Goal: Information Seeking & Learning: Compare options

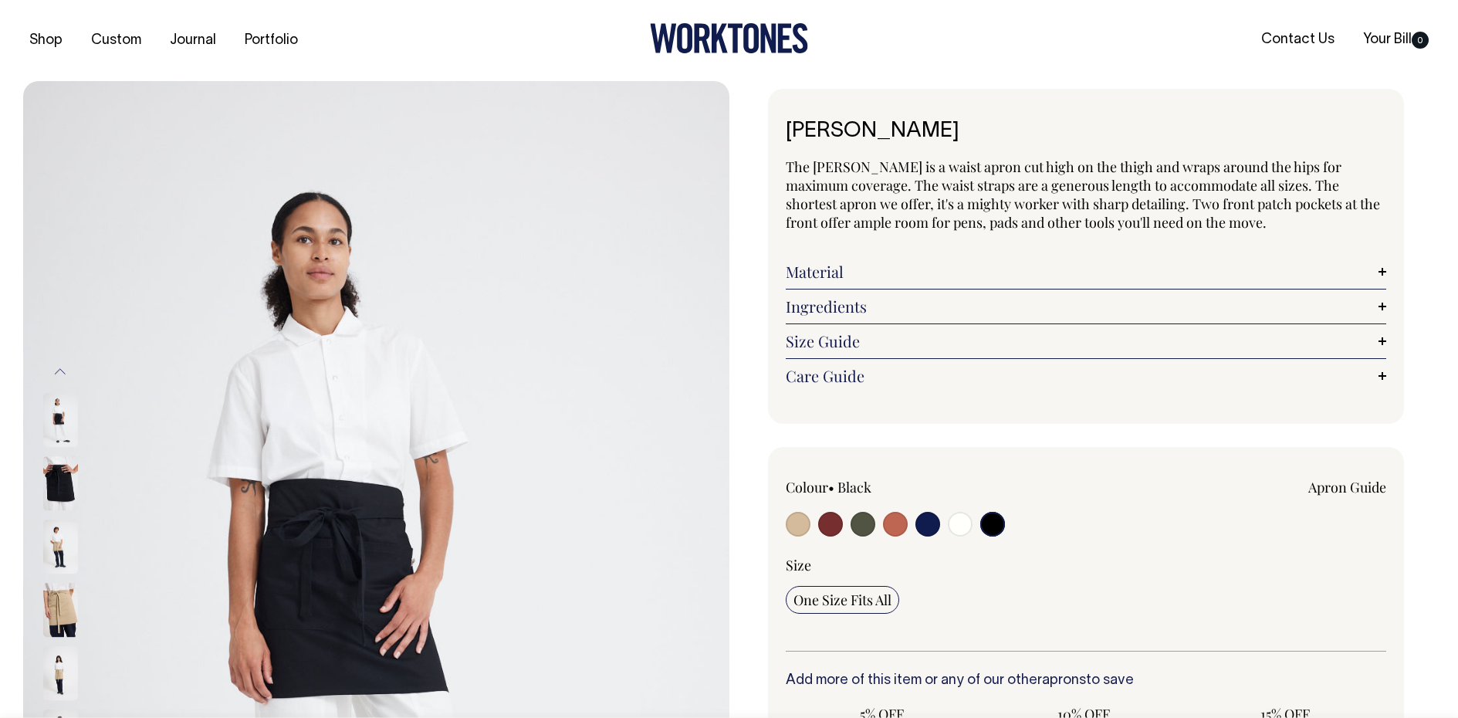
select select "Black"
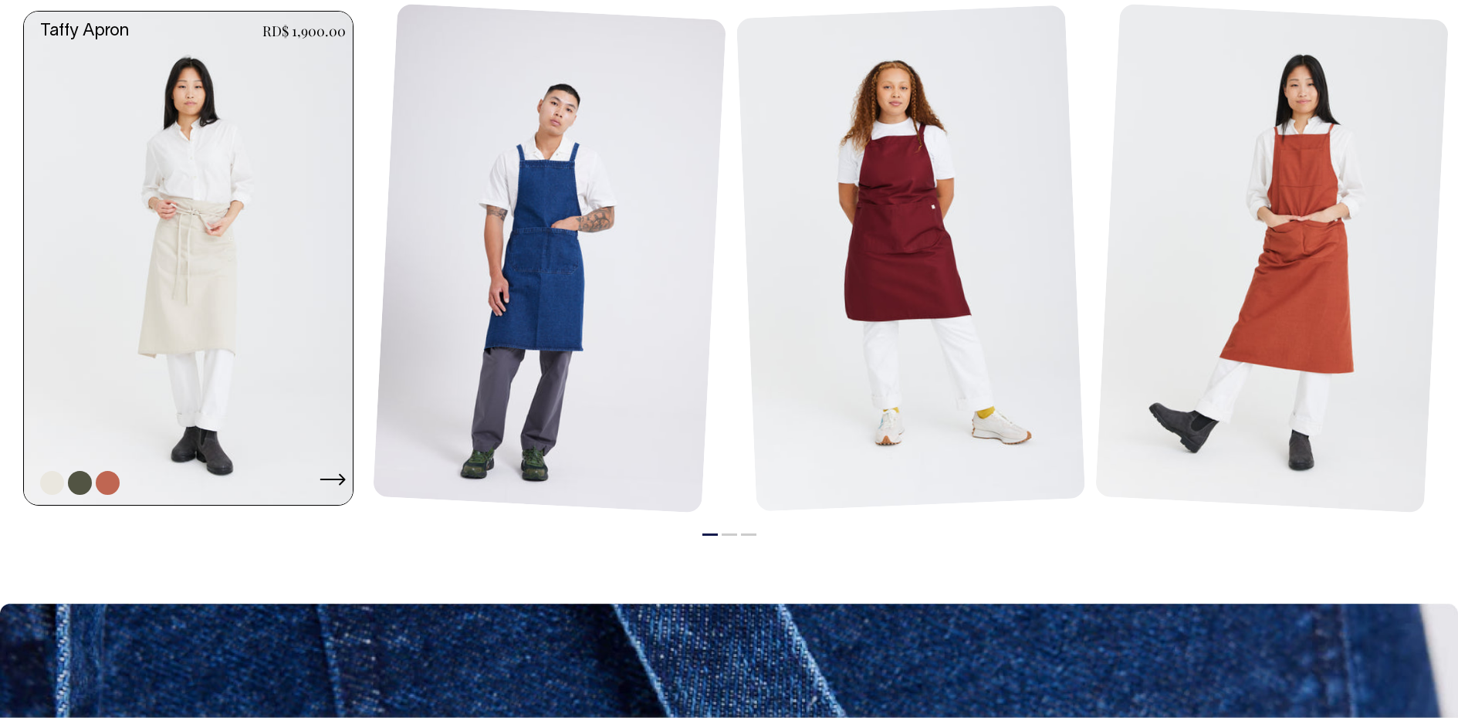
click at [215, 228] on link at bounding box center [193, 258] width 338 height 493
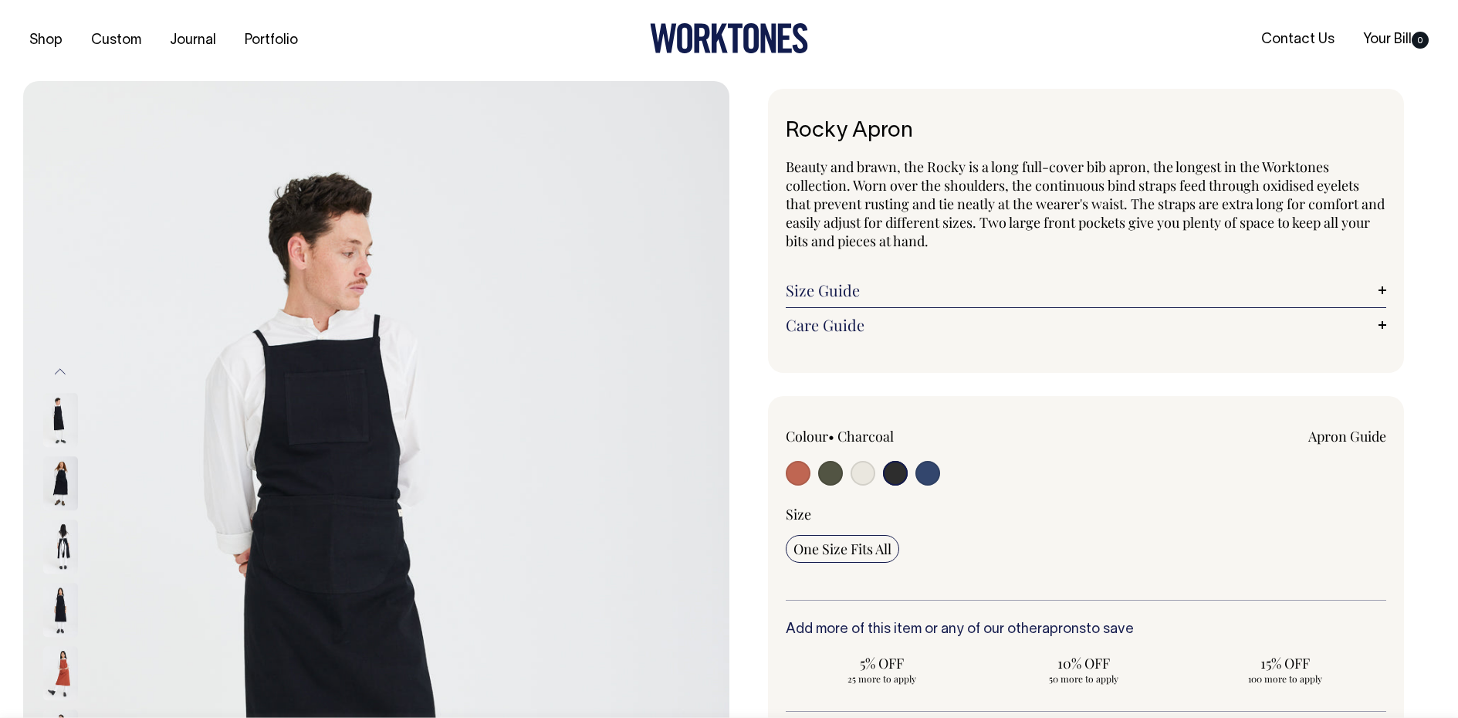
select select "Charcoal"
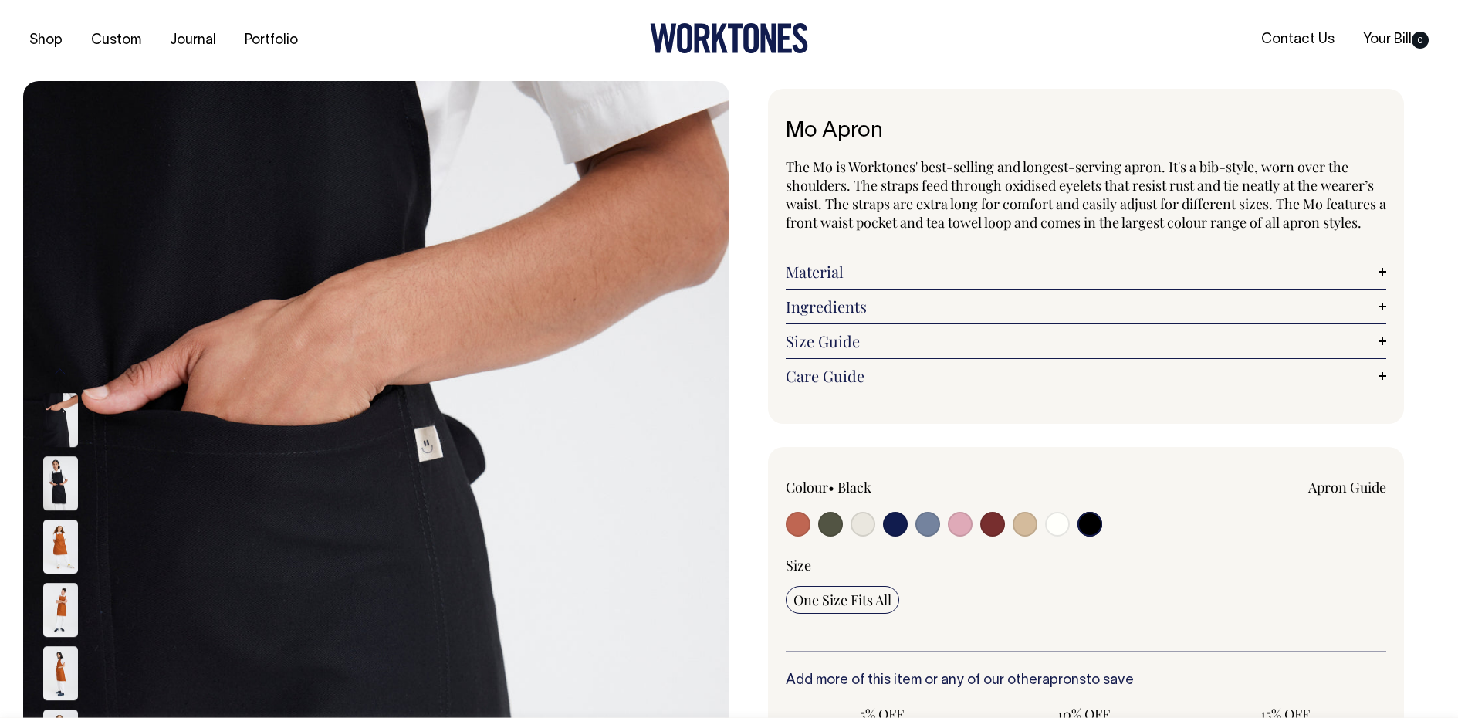
select select "Black"
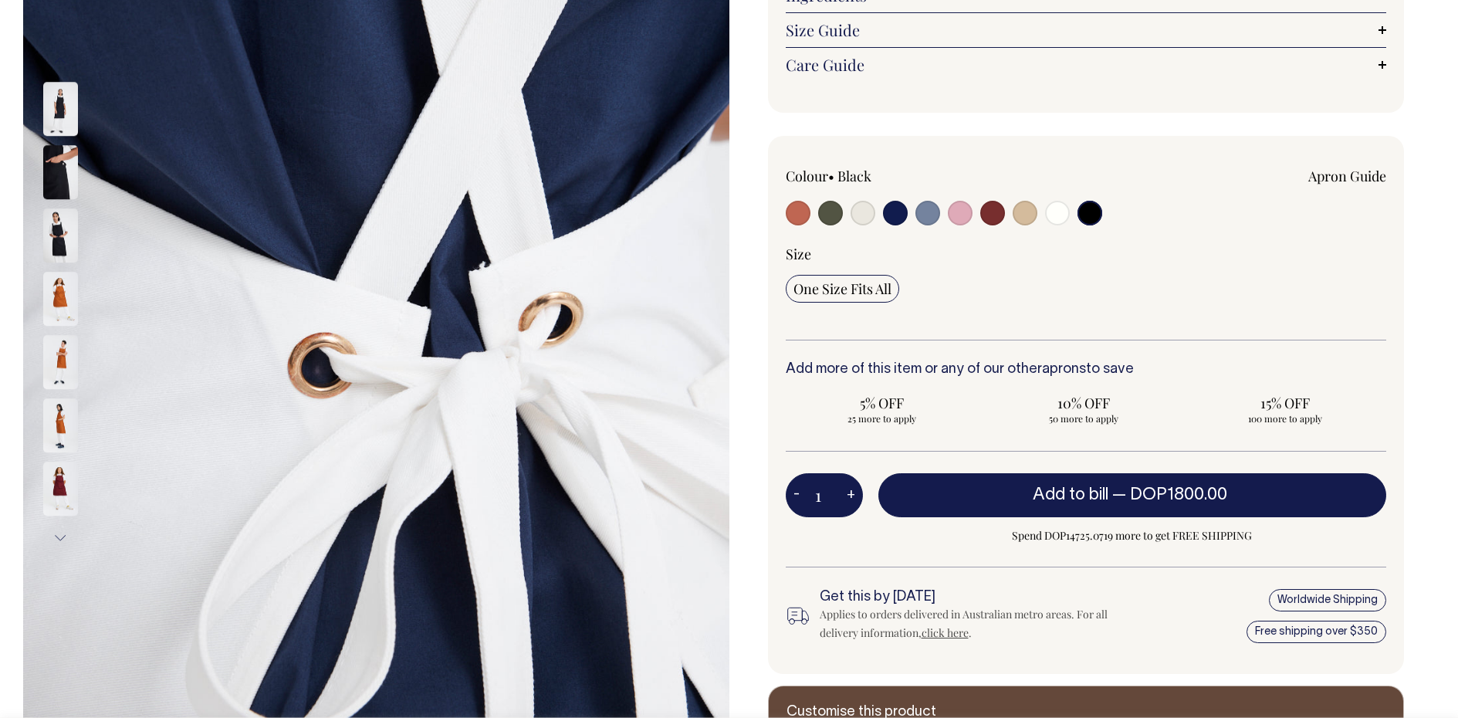
scroll to position [309, 0]
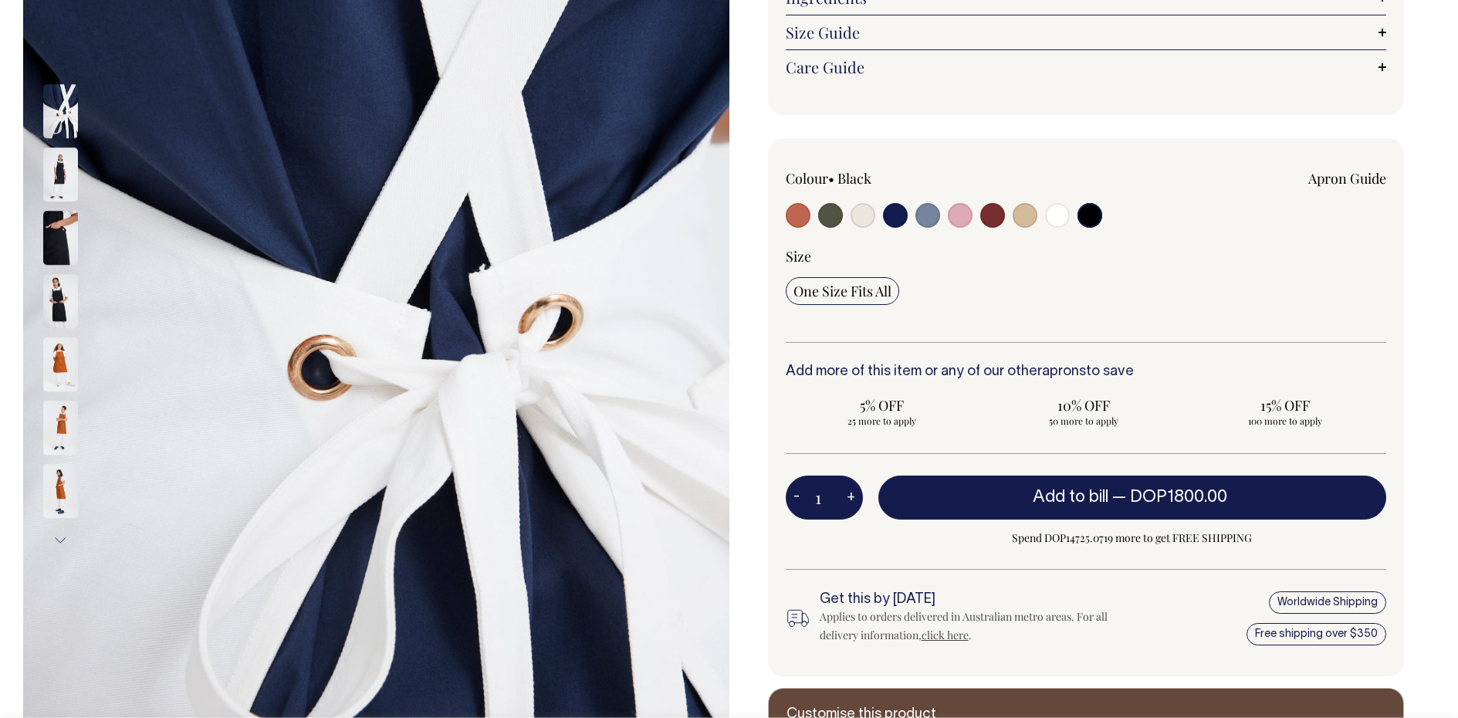
click at [1022, 218] on input "radio" at bounding box center [1024, 215] width 25 height 25
radio input "true"
radio input "false"
select select "Khaki"
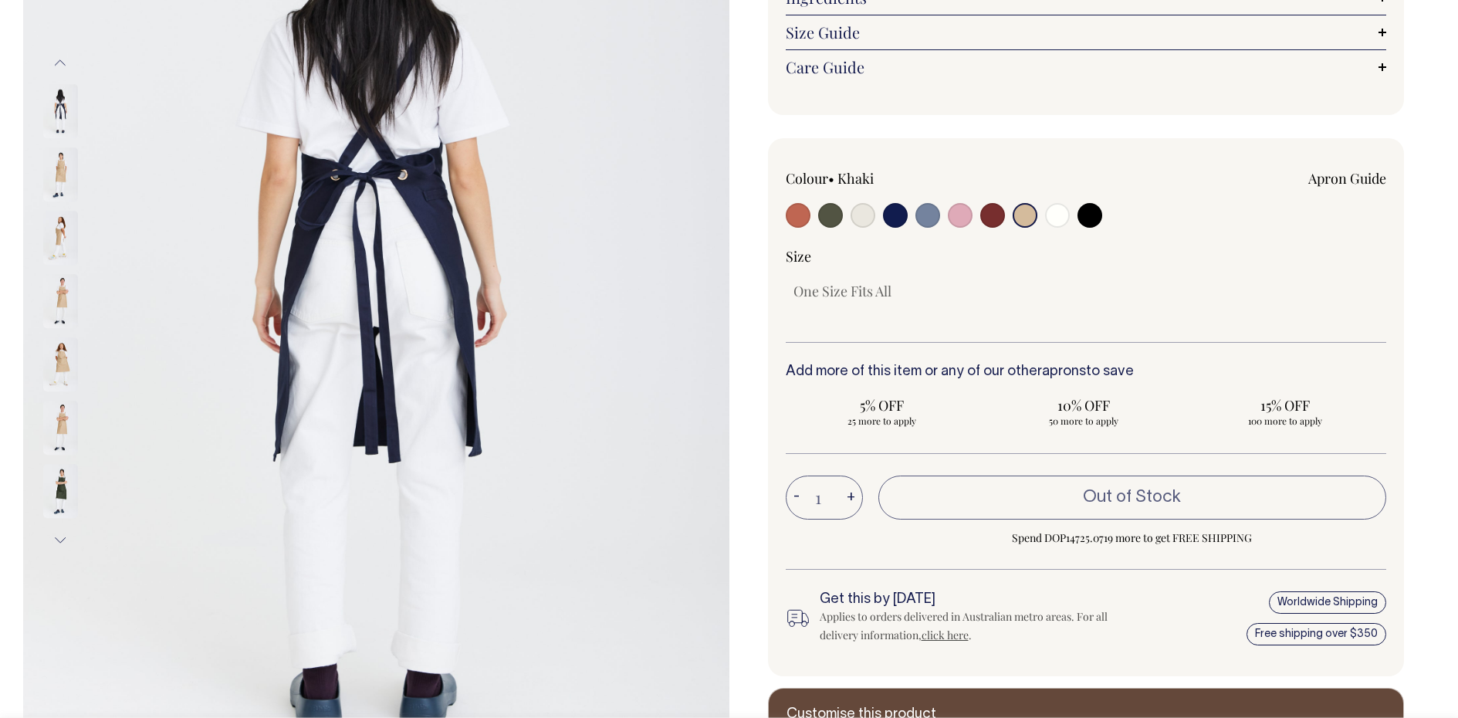
click at [1024, 213] on input "radio" at bounding box center [1024, 215] width 25 height 25
click at [1025, 221] on input "radio" at bounding box center [1024, 215] width 25 height 25
click at [1022, 215] on input "radio" at bounding box center [1024, 215] width 25 height 25
click at [1208, 243] on div "Colour • Khaki Apron Guide" at bounding box center [1086, 256] width 601 height 174
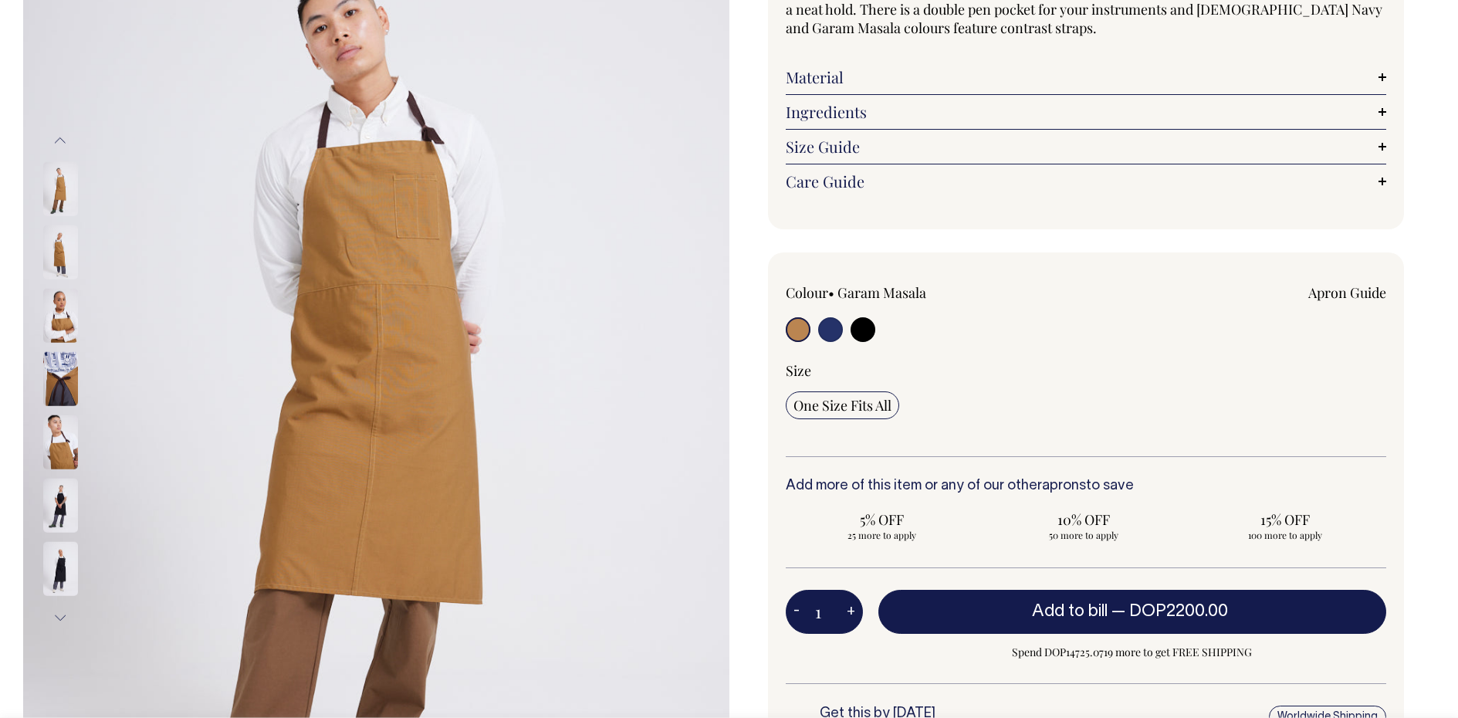
scroll to position [232, 0]
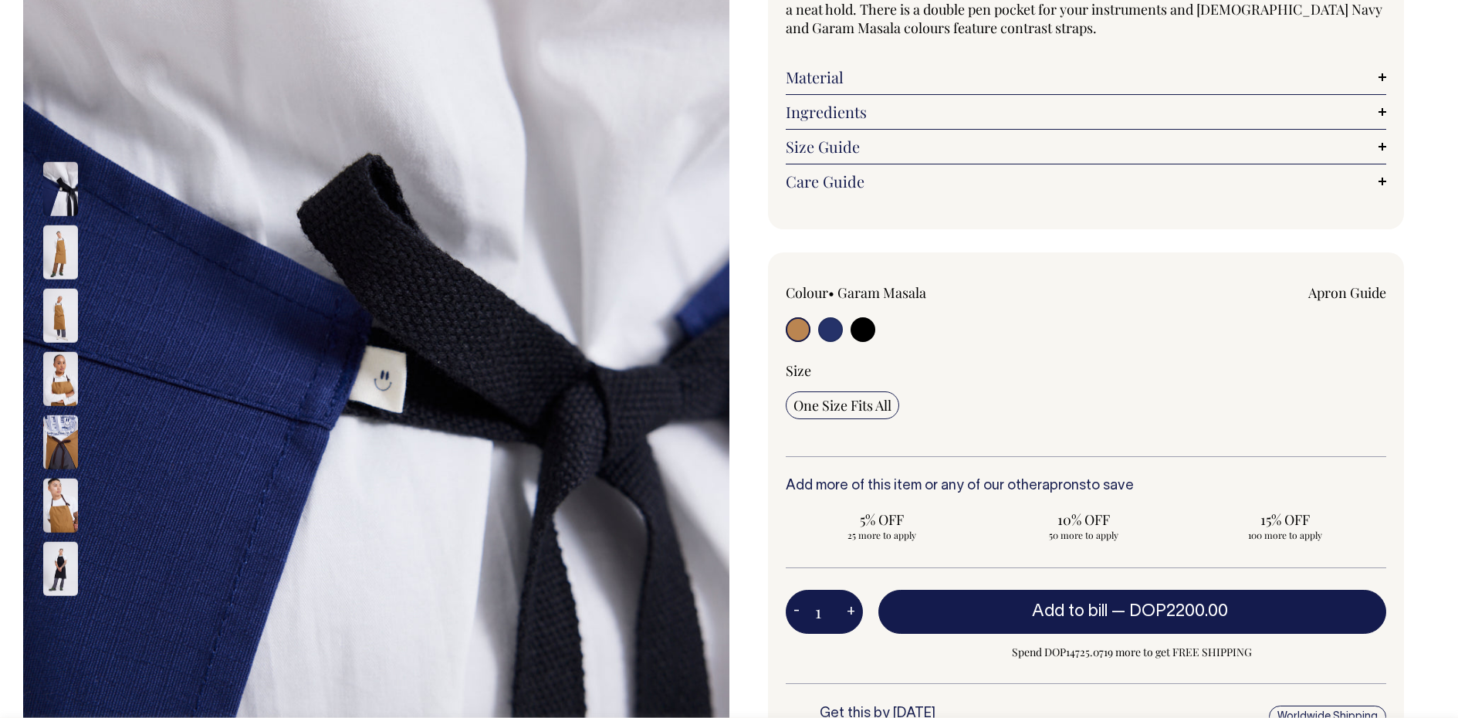
click at [63, 258] on img at bounding box center [60, 252] width 35 height 54
